Goal: Transaction & Acquisition: Purchase product/service

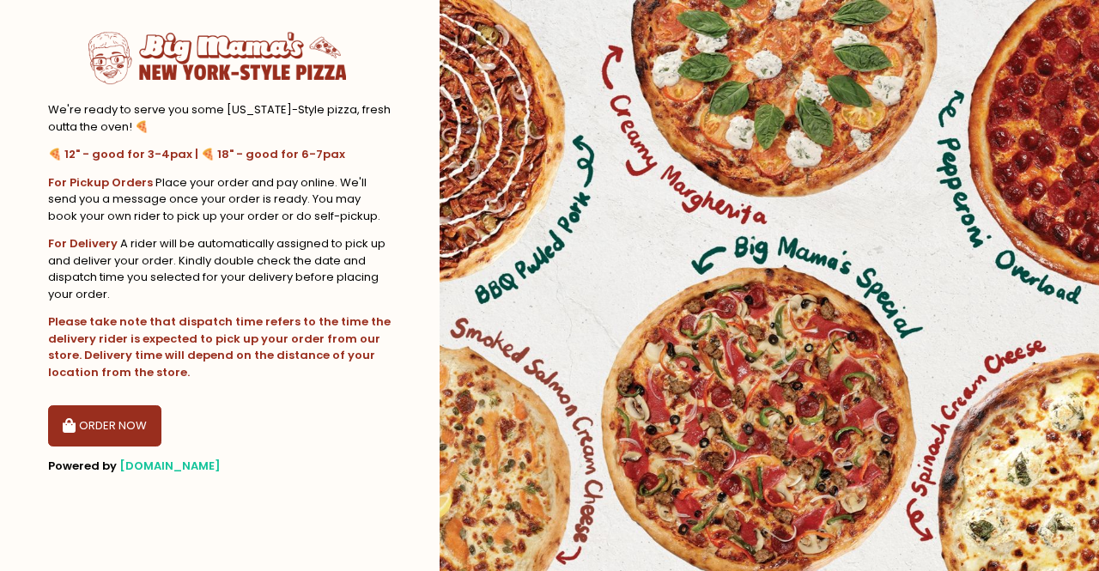
click at [278, 64] on img at bounding box center [217, 58] width 258 height 64
click at [0, 3] on section "We're ready to serve you some New York-Style pizza, fresh outta the oven! 🍕 🍕 1…" at bounding box center [220, 285] width 440 height 571
